Goal: Find contact information: Find contact information

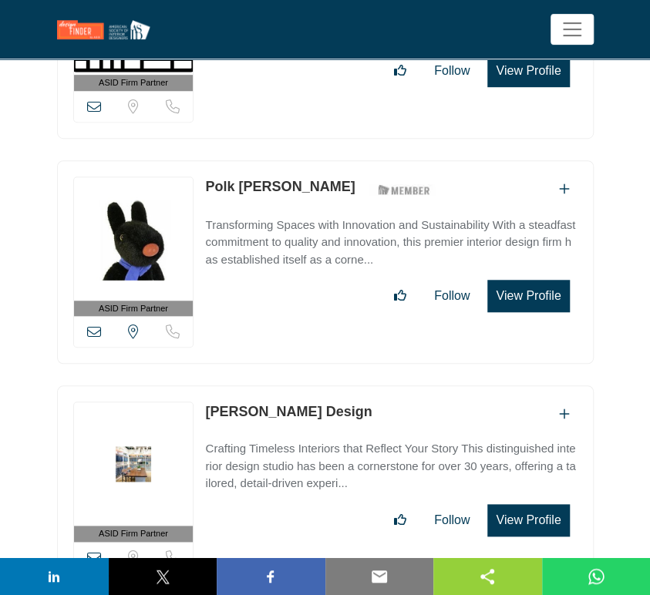
click at [93, 551] on icon at bounding box center [94, 558] width 14 height 14
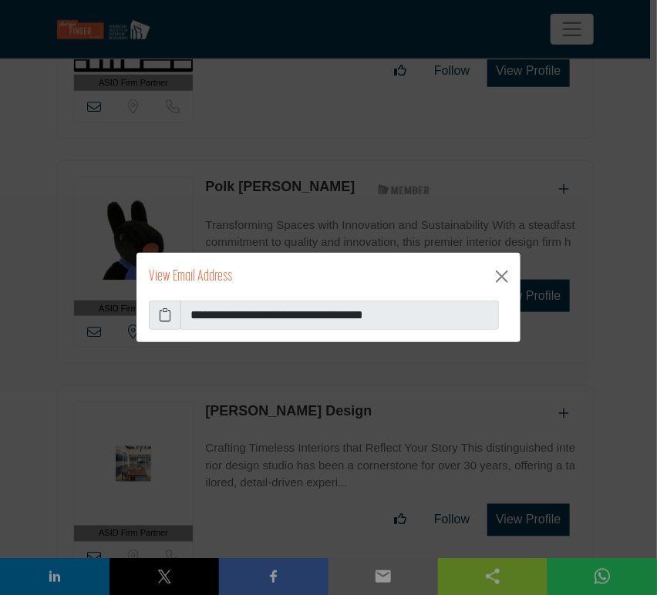
click at [164, 319] on icon at bounding box center [165, 315] width 12 height 19
click at [500, 275] on button "Close" at bounding box center [502, 277] width 25 height 25
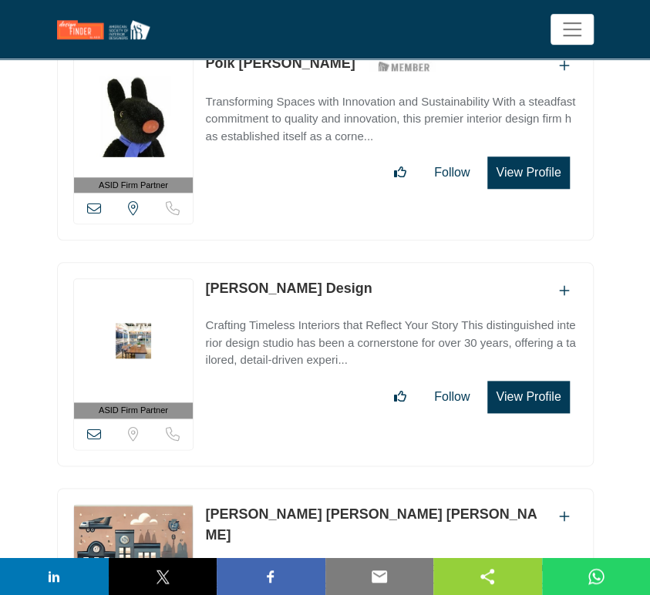
scroll to position [37485, 0]
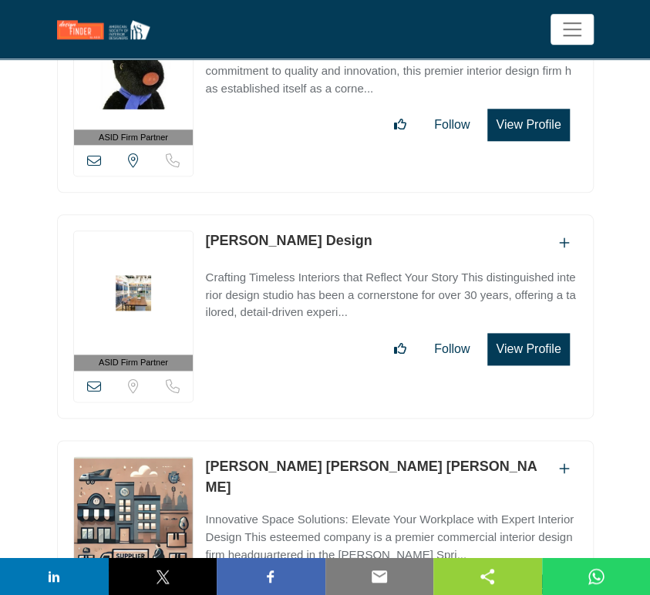
drag, startPoint x: 374, startPoint y: 276, endPoint x: 206, endPoint y: 276, distance: 168.2
click at [206, 457] on div "[PERSON_NAME] [PERSON_NAME] [PERSON_NAME]" at bounding box center [391, 478] width 372 height 42
copy link "[PERSON_NAME] [PERSON_NAME] [PERSON_NAME]"
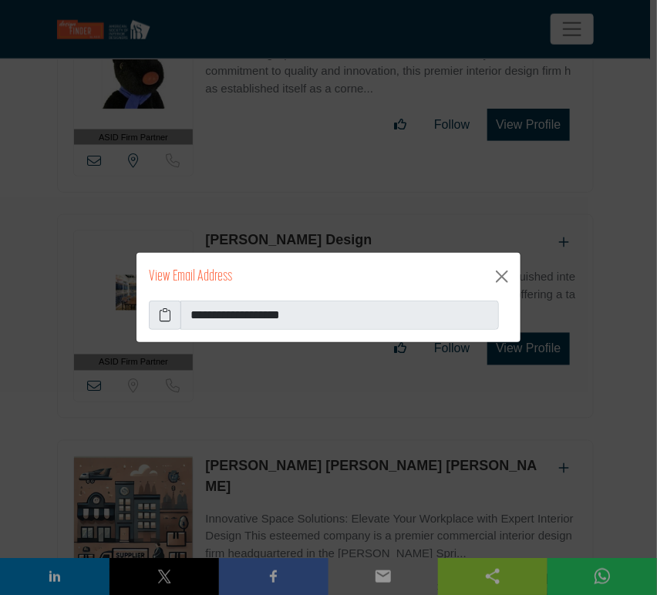
click at [164, 313] on icon at bounding box center [165, 315] width 12 height 19
click at [504, 277] on button "Close" at bounding box center [502, 277] width 25 height 25
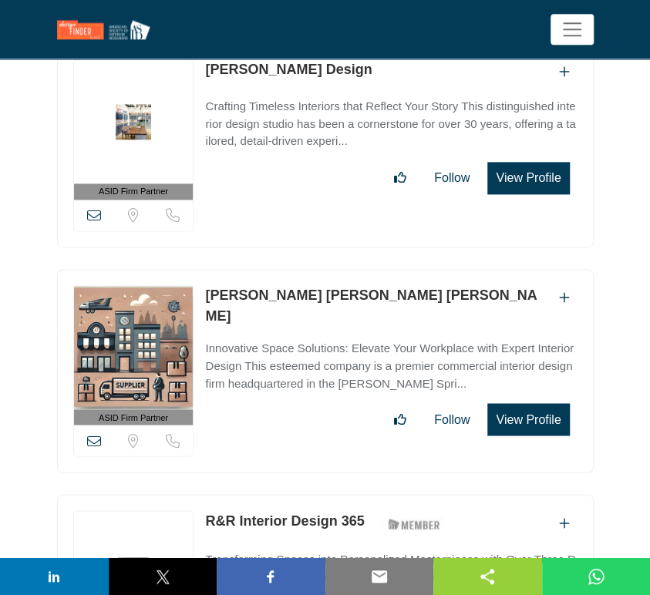
scroll to position [37742, 0]
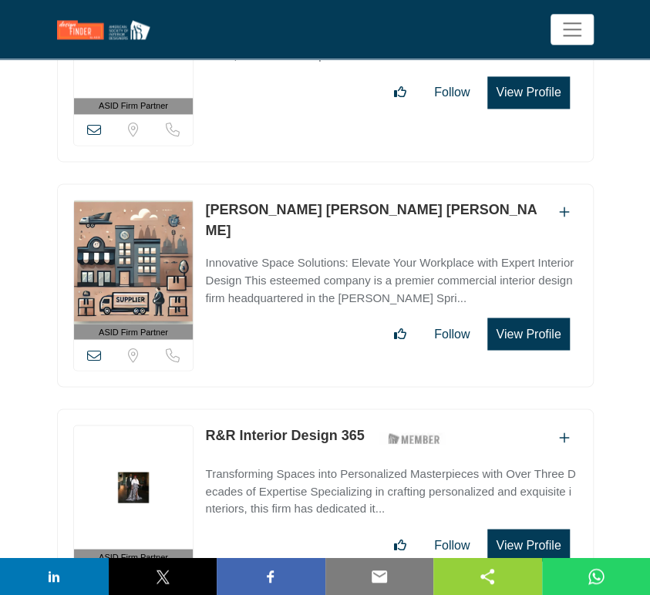
drag, startPoint x: 366, startPoint y: 239, endPoint x: 201, endPoint y: 239, distance: 165.1
click at [201, 409] on div "ASID Firm Partner ASID Firm Partners are design companies with ASID-qualified i…" at bounding box center [325, 511] width 537 height 204
copy link "R&R Interior Design 365"
click at [90, 574] on icon at bounding box center [94, 581] width 14 height 14
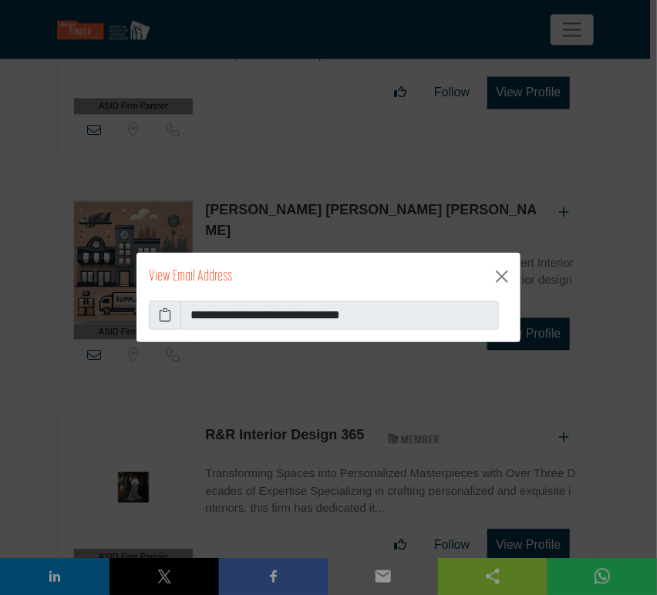
click at [163, 319] on icon at bounding box center [165, 315] width 12 height 19
click at [499, 280] on button "Close" at bounding box center [502, 277] width 25 height 25
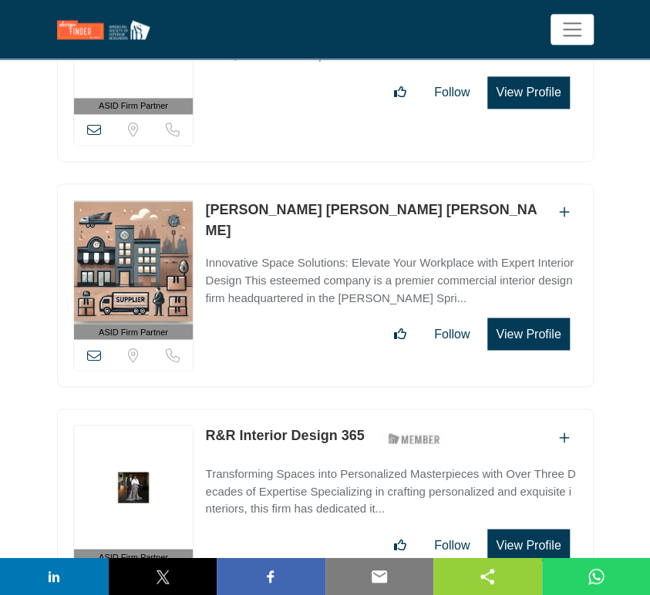
scroll to position [37828, 0]
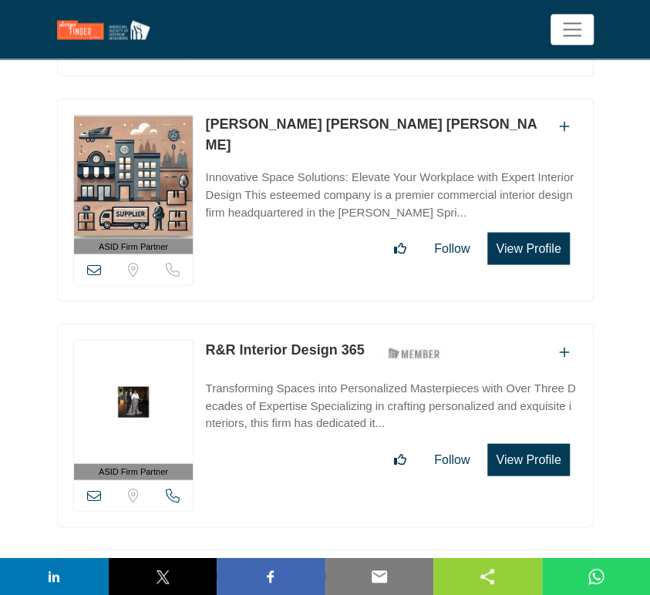
drag, startPoint x: 354, startPoint y: 375, endPoint x: 201, endPoint y: 378, distance: 152.8
copy link "Craftsman Residential"
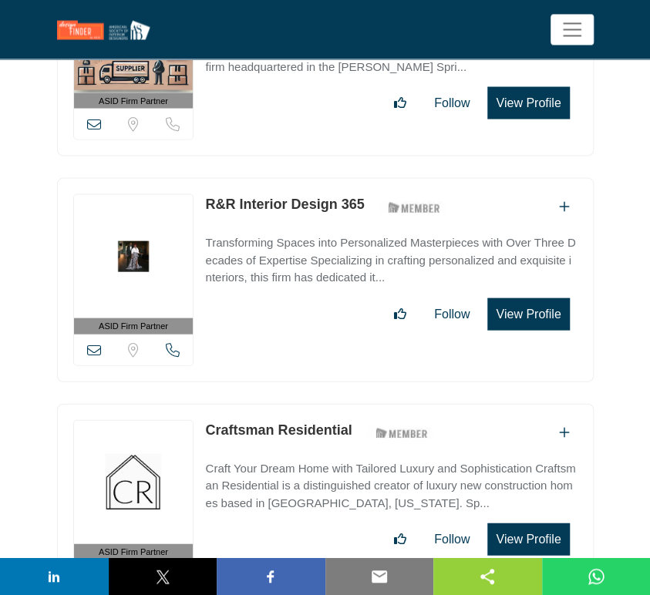
scroll to position [38000, 0]
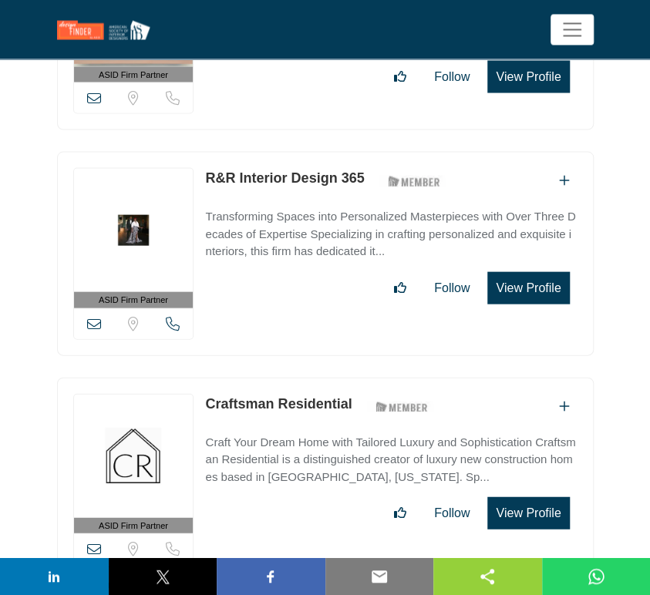
click at [96, 542] on icon at bounding box center [94, 549] width 14 height 14
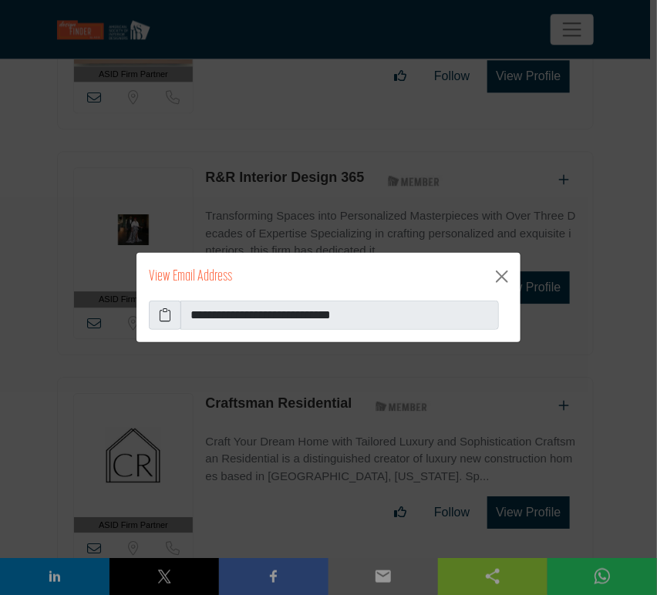
click at [167, 321] on icon at bounding box center [165, 315] width 12 height 19
click at [506, 276] on button "Close" at bounding box center [502, 277] width 25 height 25
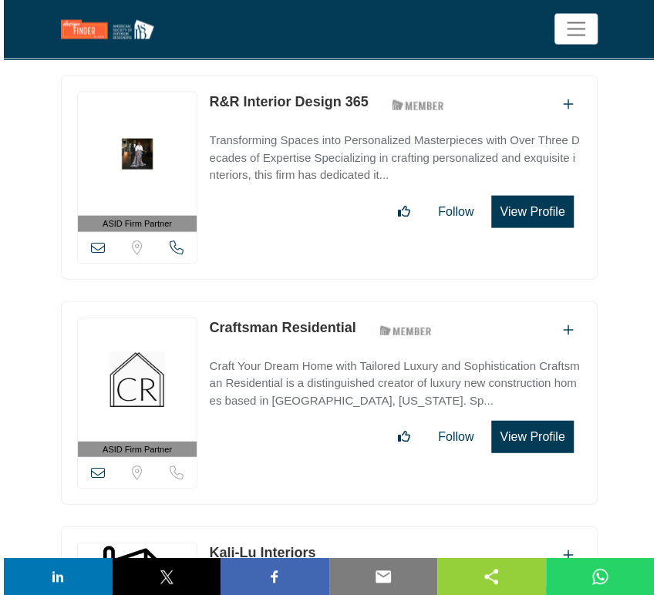
scroll to position [38086, 0]
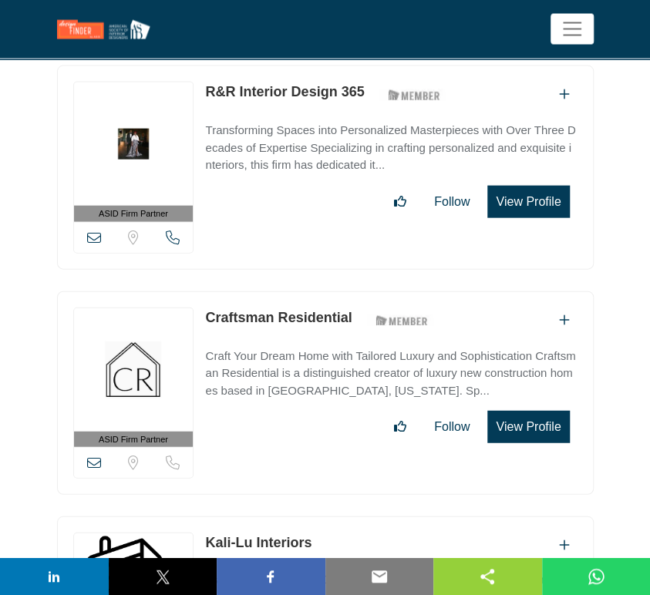
drag, startPoint x: 329, startPoint y: 344, endPoint x: 197, endPoint y: 348, distance: 132.7
copy div "View email address of this listing Sorry, but we don't have a location for this…"
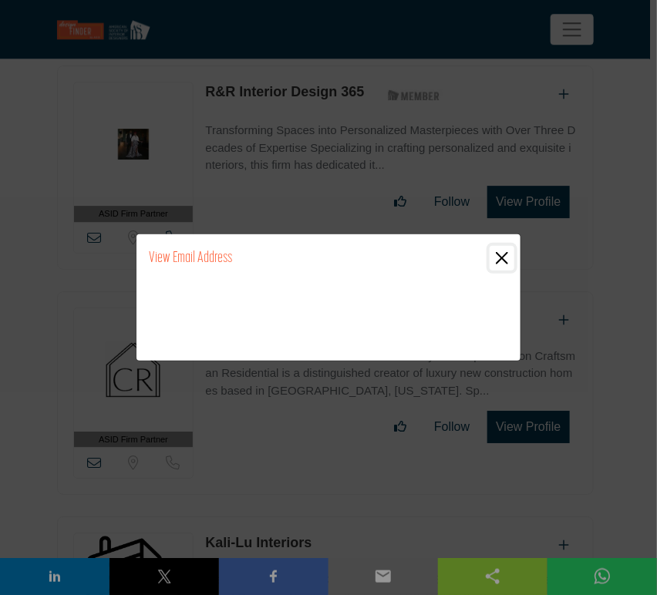
drag, startPoint x: 501, startPoint y: 263, endPoint x: 474, endPoint y: 269, distance: 28.4
click at [501, 263] on button "Close" at bounding box center [502, 258] width 25 height 25
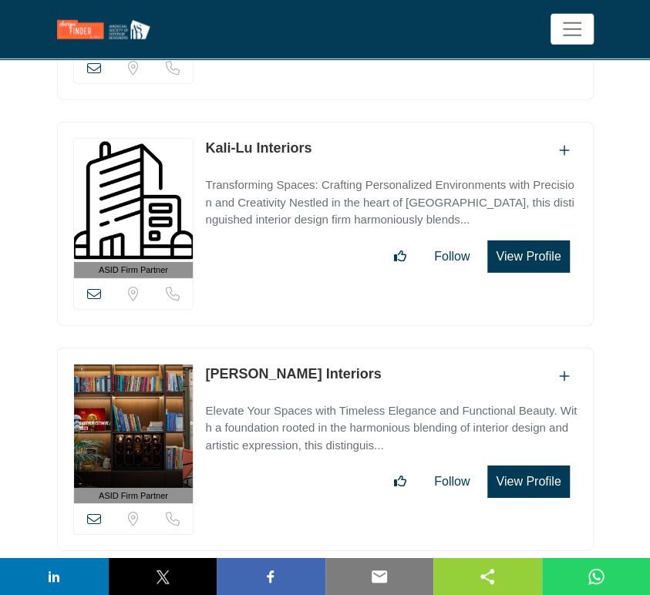
scroll to position [38482, 0]
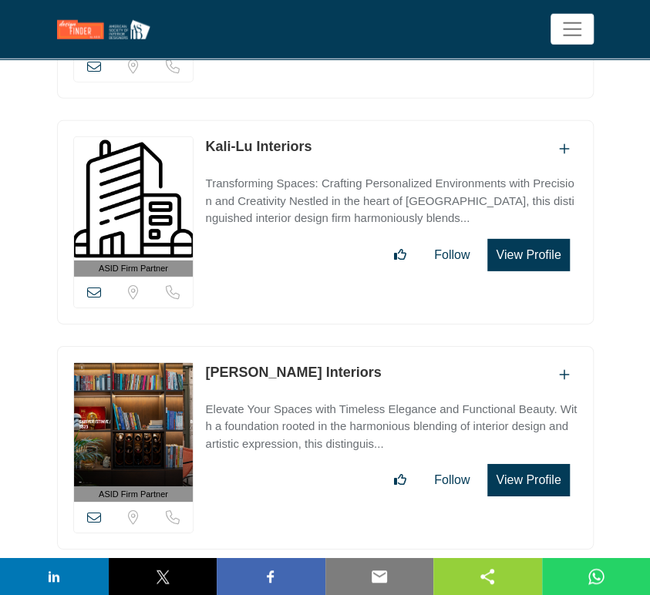
drag, startPoint x: 347, startPoint y: 174, endPoint x: 210, endPoint y: 174, distance: 137.3
click at [210, 363] on div "[PERSON_NAME] Interiors" at bounding box center [391, 375] width 372 height 25
copy link "[PERSON_NAME] Interiors"
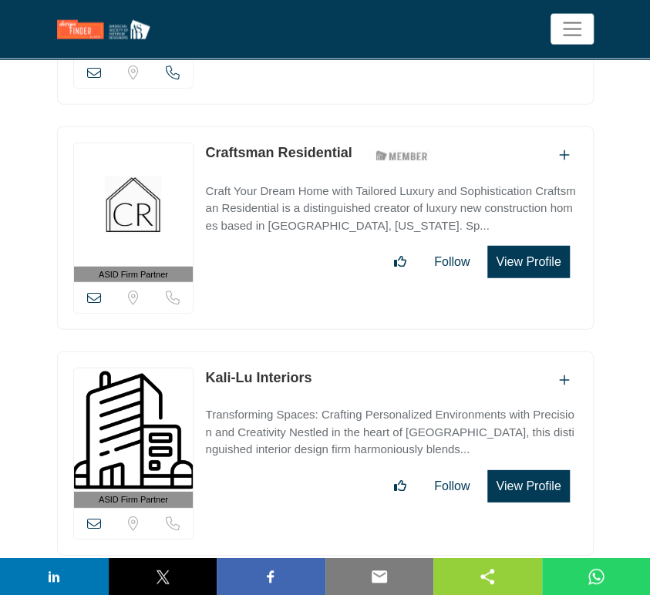
scroll to position [38225, 0]
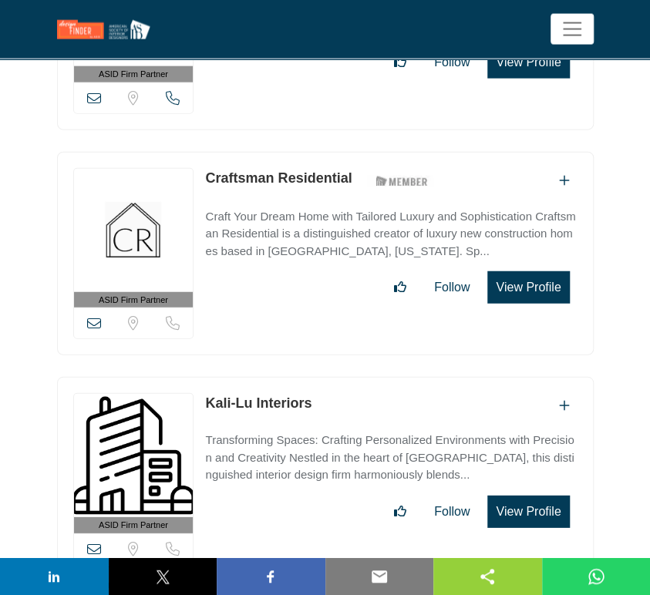
click at [96, 542] on icon at bounding box center [94, 549] width 14 height 14
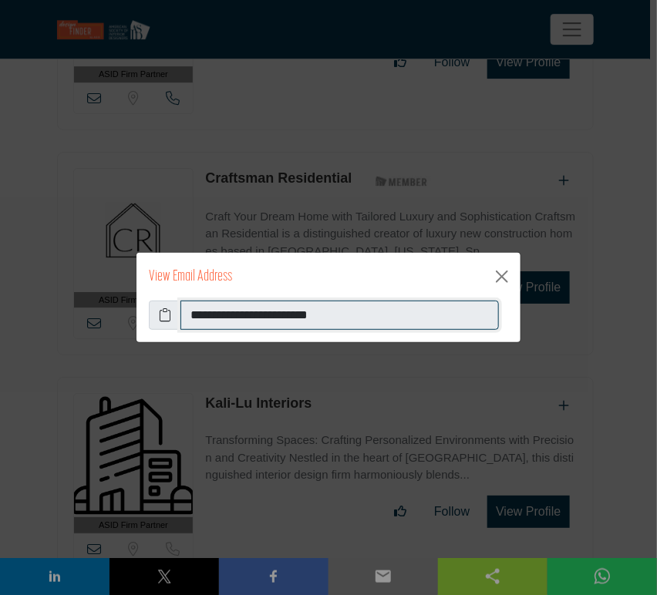
drag, startPoint x: 351, startPoint y: 315, endPoint x: 180, endPoint y: 317, distance: 171.3
click at [181, 317] on input "**********" at bounding box center [340, 315] width 319 height 29
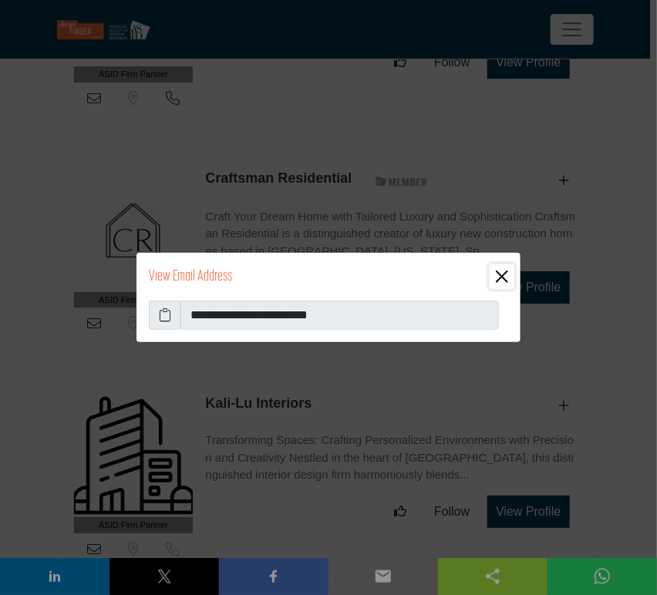
click at [500, 281] on button "Close" at bounding box center [502, 277] width 25 height 25
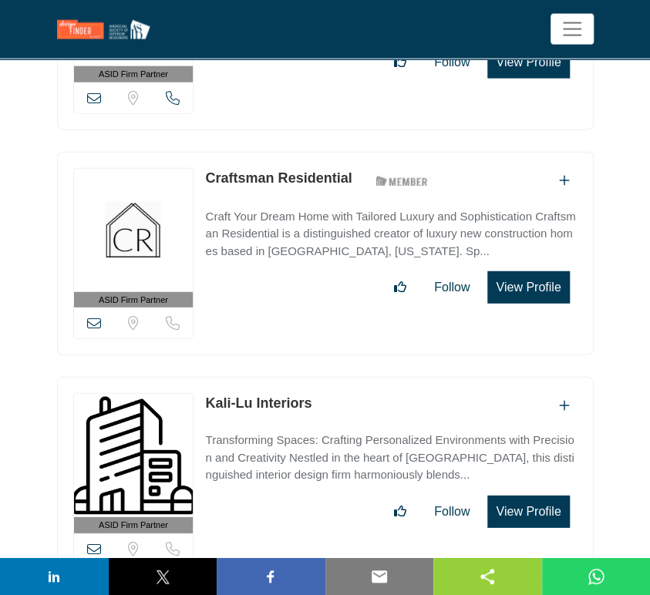
scroll to position [38396, 0]
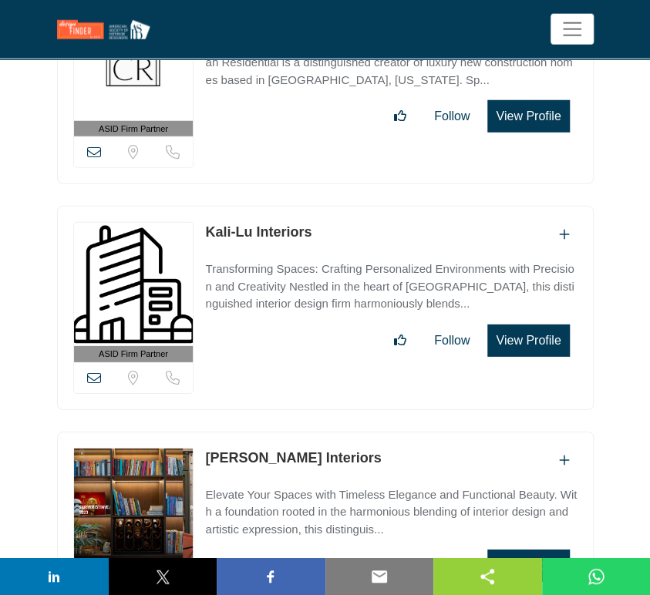
drag, startPoint x: 346, startPoint y: 260, endPoint x: 201, endPoint y: 260, distance: 145.0
click at [201, 432] on div "ASID Firm Partner ASID Firm Partners are design companies with ASID-qualified i…" at bounding box center [325, 534] width 537 height 204
copy link "[PERSON_NAME] Interiors"
click at [352, 448] on div "[PERSON_NAME] Interiors" at bounding box center [391, 460] width 372 height 25
drag, startPoint x: 347, startPoint y: 258, endPoint x: 201, endPoint y: 259, distance: 146.6
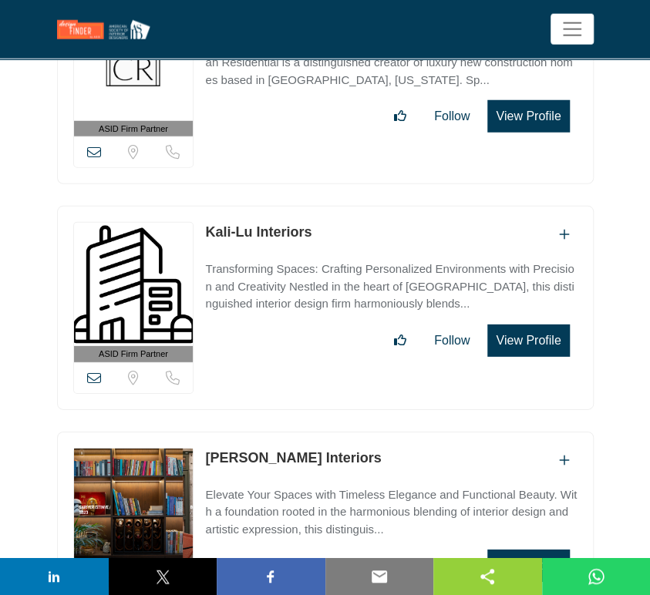
click at [201, 432] on div "ASID Firm Partner ASID Firm Partners are design companies with ASID-qualified i…" at bounding box center [325, 534] width 537 height 204
copy link "[PERSON_NAME] Interiors"
click at [92, 595] on icon at bounding box center [94, 603] width 14 height 14
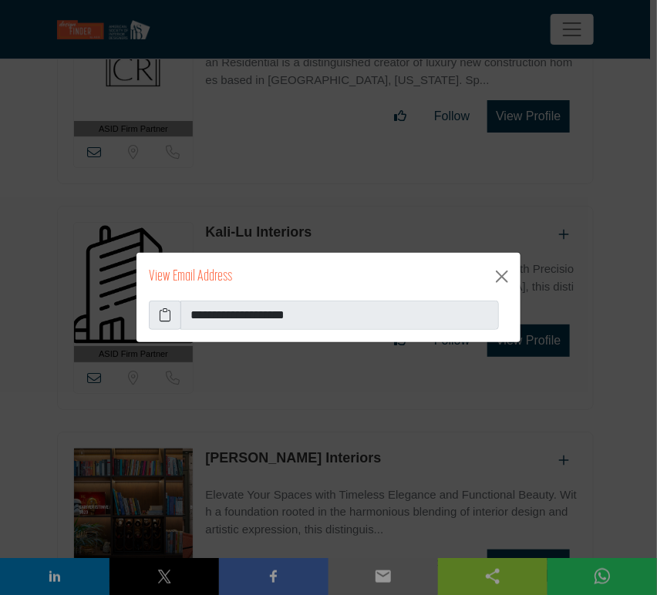
click at [160, 314] on icon at bounding box center [165, 315] width 12 height 19
drag, startPoint x: 499, startPoint y: 276, endPoint x: 485, endPoint y: 282, distance: 15.2
click at [499, 276] on button "Close" at bounding box center [502, 277] width 25 height 25
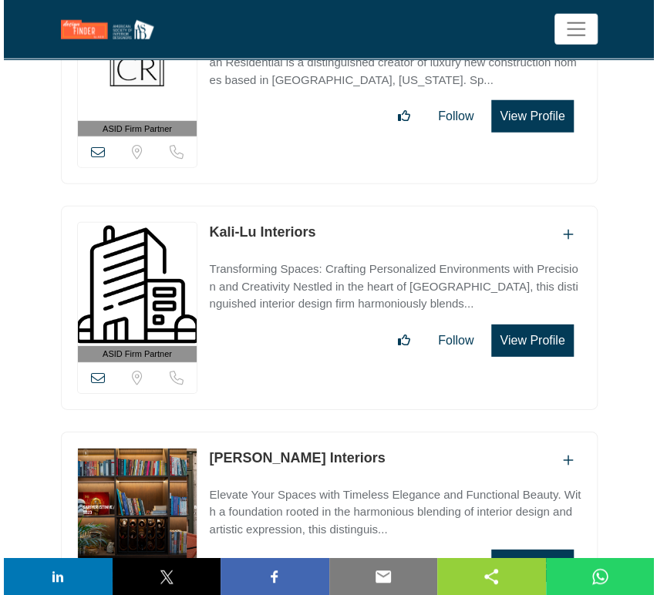
scroll to position [38568, 0]
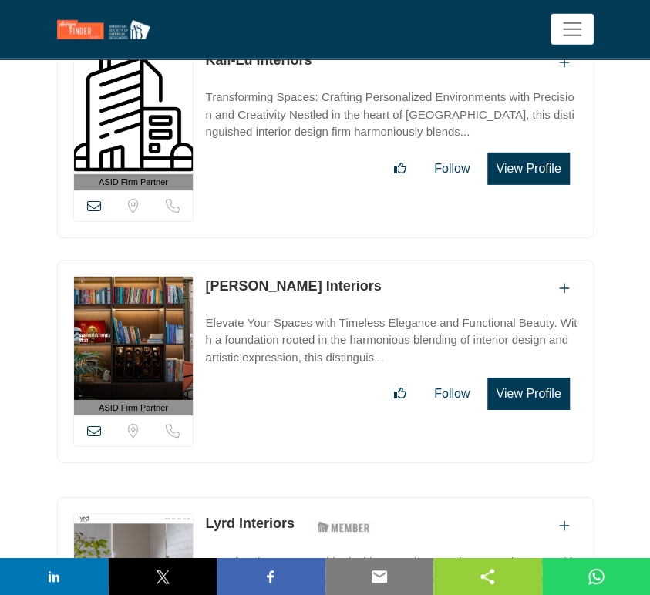
drag, startPoint x: 296, startPoint y: 329, endPoint x: 203, endPoint y: 328, distance: 93.3
click at [203, 498] on div "ASID Firm Partner ASID Firm Partners are design companies with ASID-qualified i…" at bounding box center [325, 600] width 537 height 204
copy link "Lyrd Interiors"
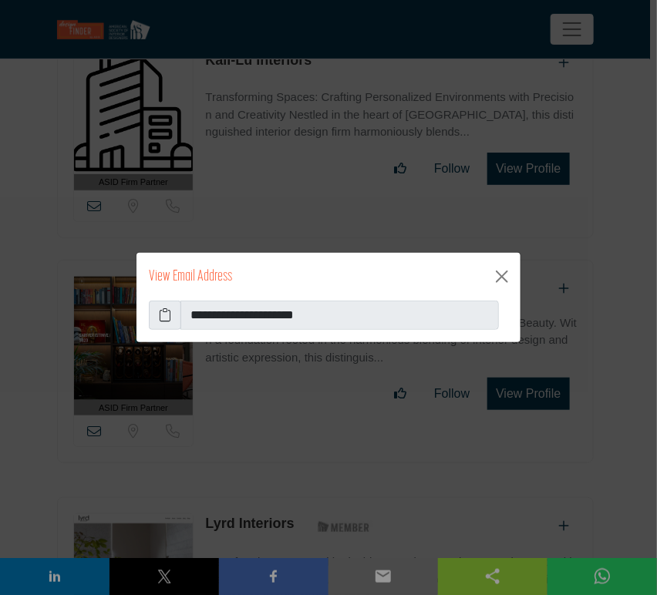
click at [164, 319] on icon at bounding box center [165, 315] width 12 height 19
